Goal: Task Accomplishment & Management: Complete application form

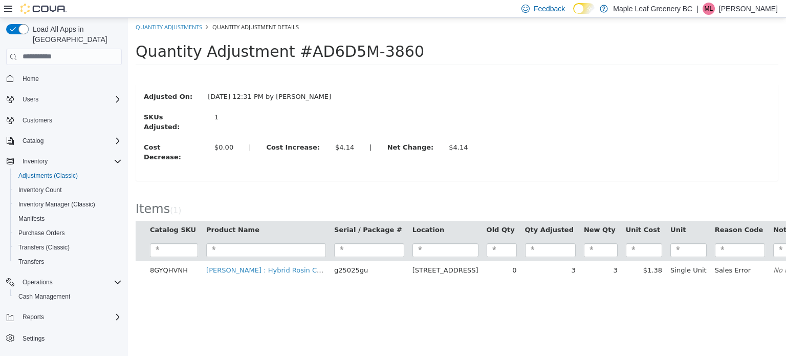
click at [444, 81] on div "Adjusted On: [DATE] 12:31 PM by [PERSON_NAME] SKUs Adjusted: 1 Cost Decrease: $…" at bounding box center [457, 131] width 643 height 119
click at [463, 102] on div "Adjusted On: [DATE] 12:31 PM by [PERSON_NAME]" at bounding box center [457, 97] width 642 height 13
click at [479, 89] on div "Adjusted On: [DATE] 12:31 PM by [PERSON_NAME] SKUs Adjusted: 1 Cost Decrease: $…" at bounding box center [457, 131] width 643 height 97
click at [71, 155] on div "Inventory" at bounding box center [69, 161] width 103 height 12
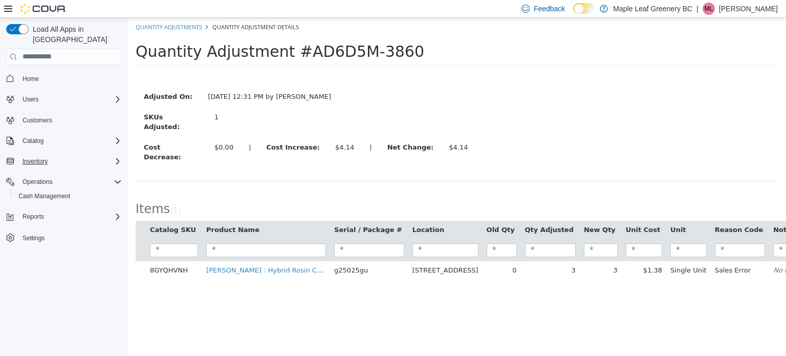
click at [78, 155] on div "Inventory" at bounding box center [69, 161] width 103 height 12
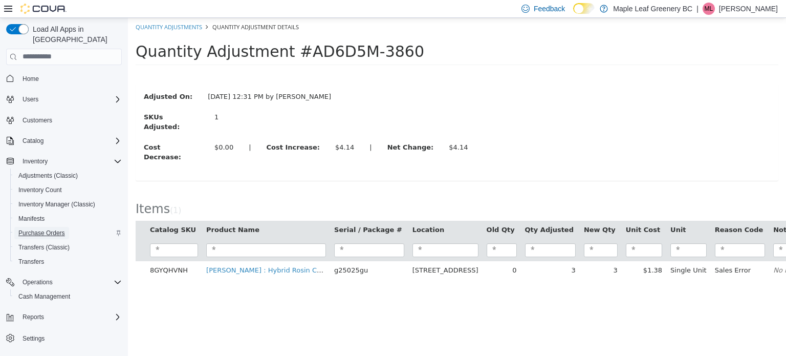
click at [48, 229] on span "Purchase Orders" at bounding box center [41, 233] width 47 height 8
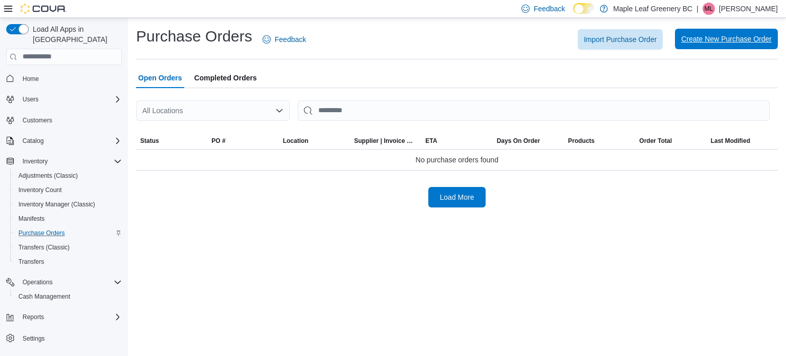
click at [708, 40] on span "Create New Purchase Order" at bounding box center [726, 39] width 91 height 10
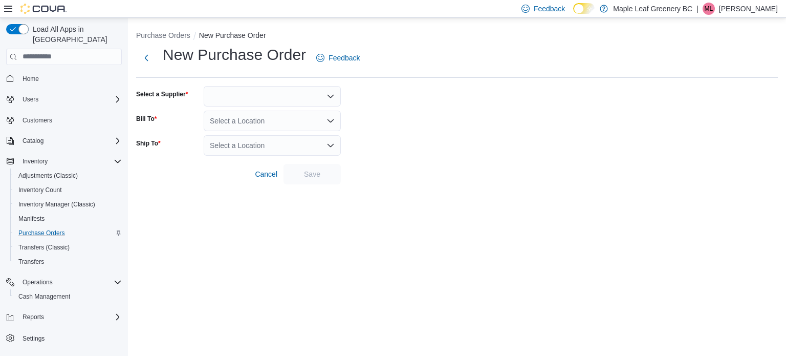
click at [276, 98] on div at bounding box center [272, 96] width 137 height 20
type input "*****"
click at [271, 114] on span "Herba l Dispatch (Rosebud)" at bounding box center [278, 114] width 113 height 10
click at [269, 122] on div "Select a Location" at bounding box center [272, 121] width 137 height 20
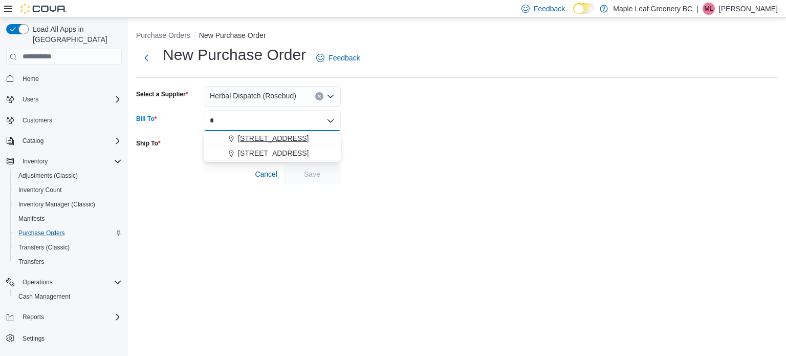
type input "*"
click at [265, 132] on button "[STREET_ADDRESS]" at bounding box center [272, 138] width 137 height 15
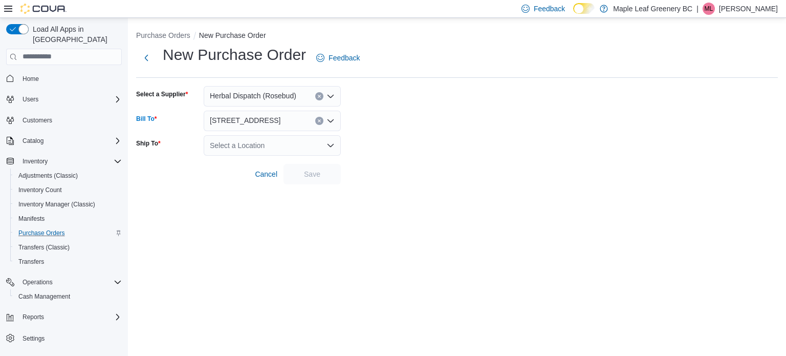
click at [262, 145] on div "Select a Location" at bounding box center [272, 145] width 137 height 20
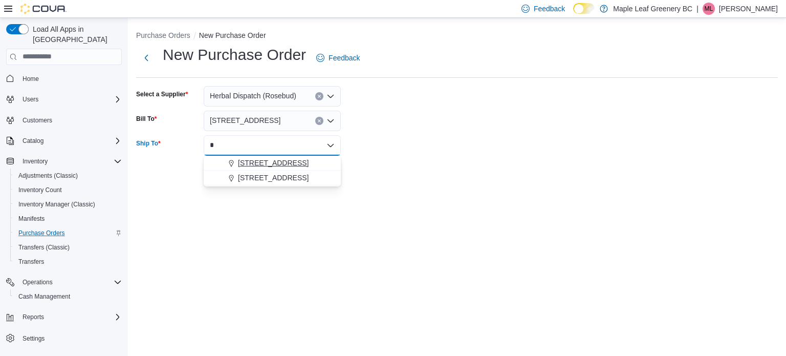
type input "*"
click at [256, 159] on span "[STREET_ADDRESS]" at bounding box center [273, 163] width 71 height 10
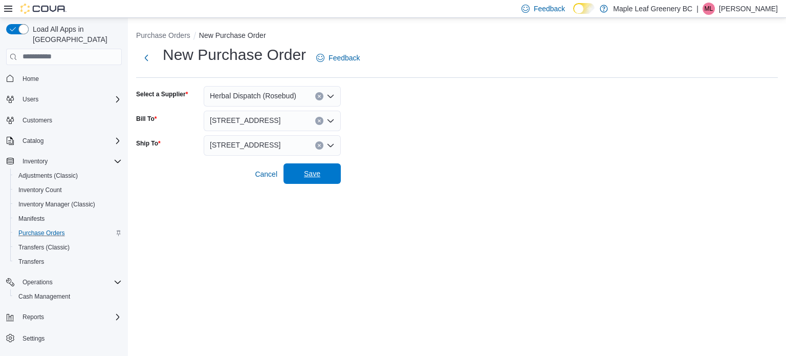
click at [331, 175] on span "Save" at bounding box center [312, 173] width 45 height 20
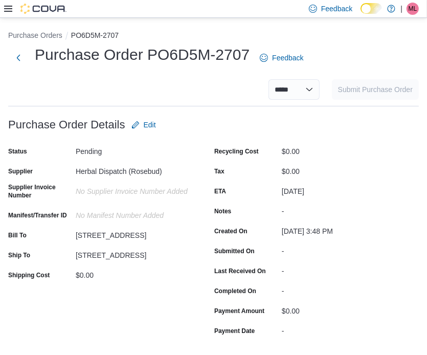
click at [197, 88] on div "**********" at bounding box center [213, 89] width 411 height 20
